Goal: Information Seeking & Learning: Check status

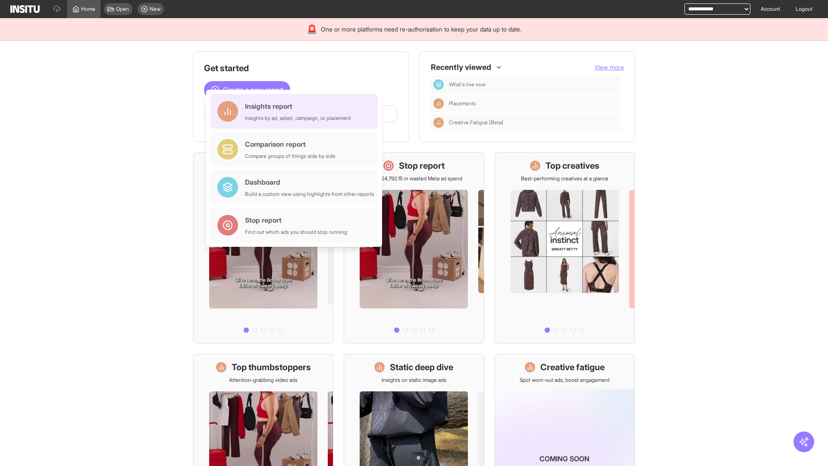
click at [296, 111] on div "Insights report Insights by ad, adset, campaign, or placement" at bounding box center [298, 111] width 106 height 21
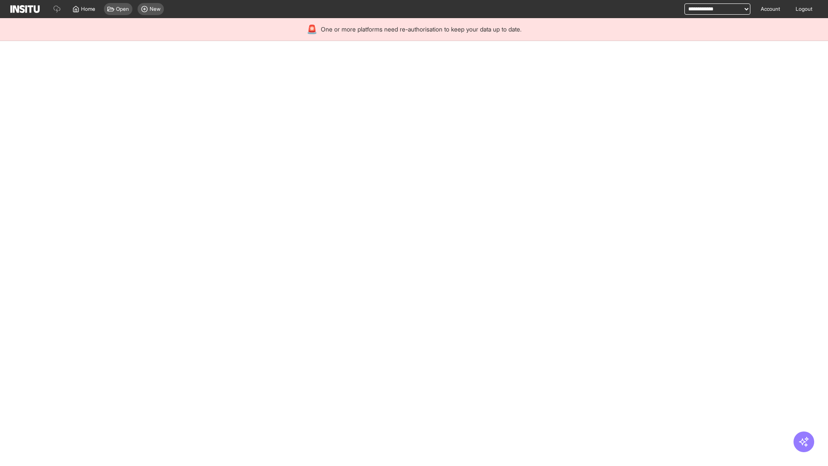
select select "**"
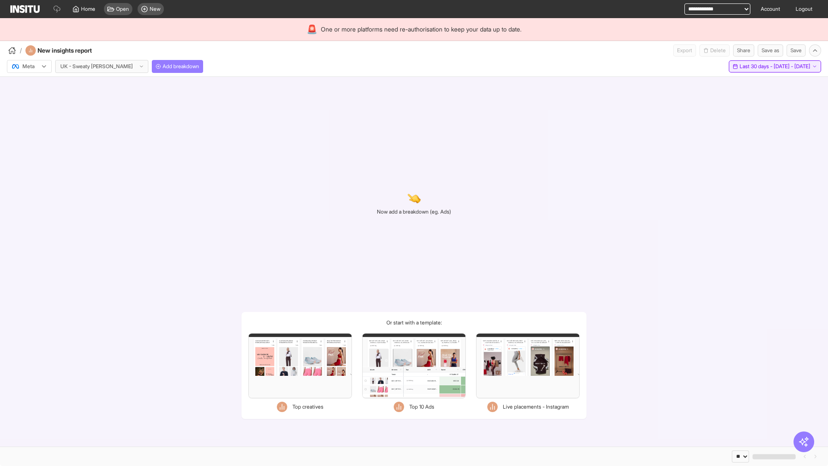
click at [756, 66] on span "Last 30 days - [DATE] - [DATE]" at bounding box center [775, 66] width 71 height 7
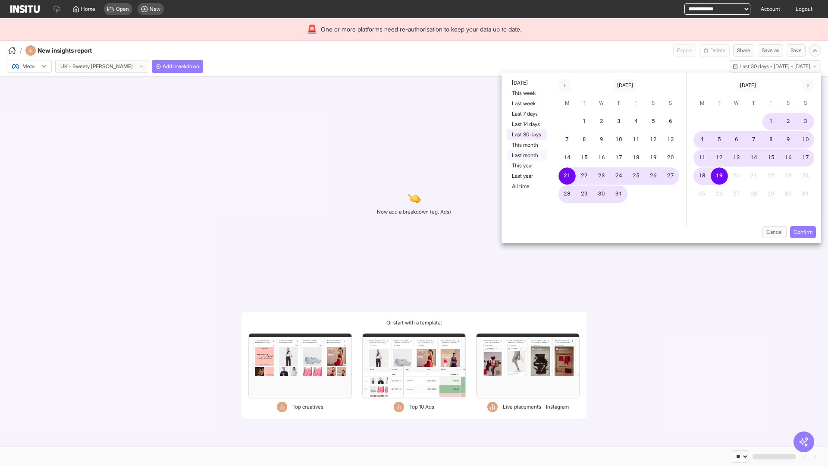
click at [526, 155] on button "Last month" at bounding box center [527, 155] width 40 height 10
